Goal: Navigation & Orientation: Find specific page/section

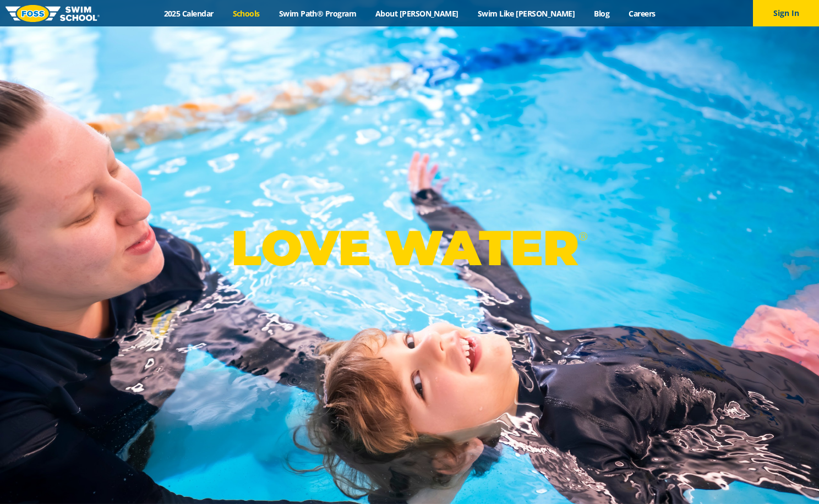
click at [269, 9] on link "Schools" at bounding box center [246, 13] width 46 height 10
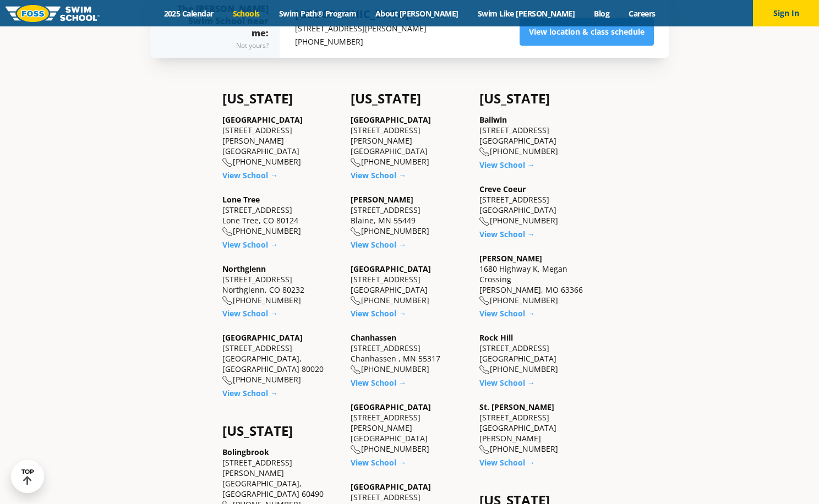
scroll to position [385, 0]
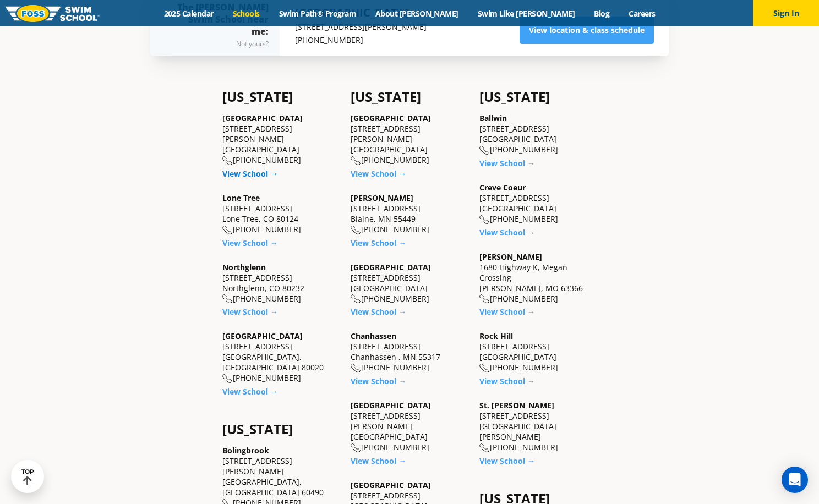
click at [249, 168] on link "View School →" at bounding box center [250, 173] width 56 height 10
